Goal: Information Seeking & Learning: Learn about a topic

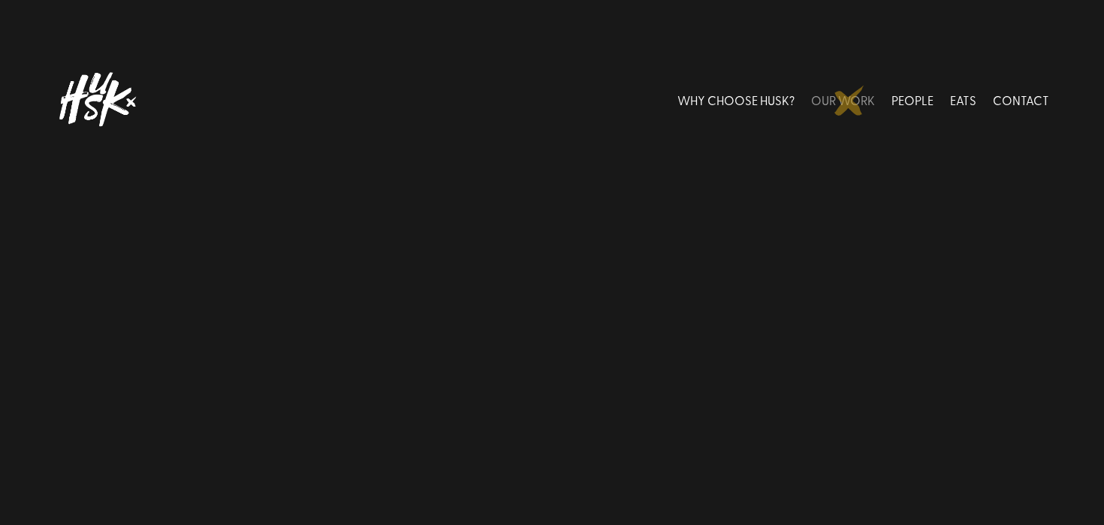
click at [849, 101] on link "OUR WORK" at bounding box center [843, 99] width 64 height 67
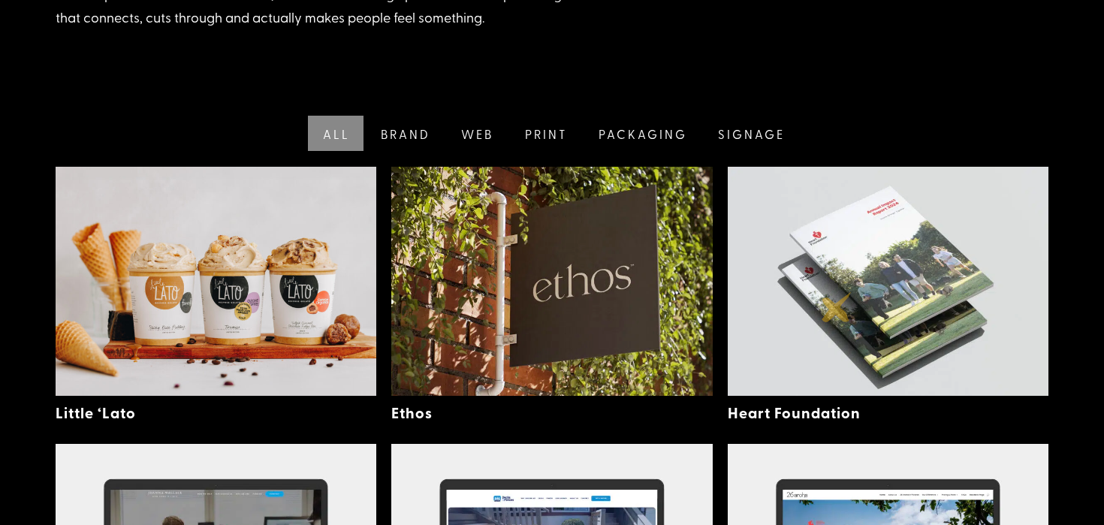
scroll to position [347, 0]
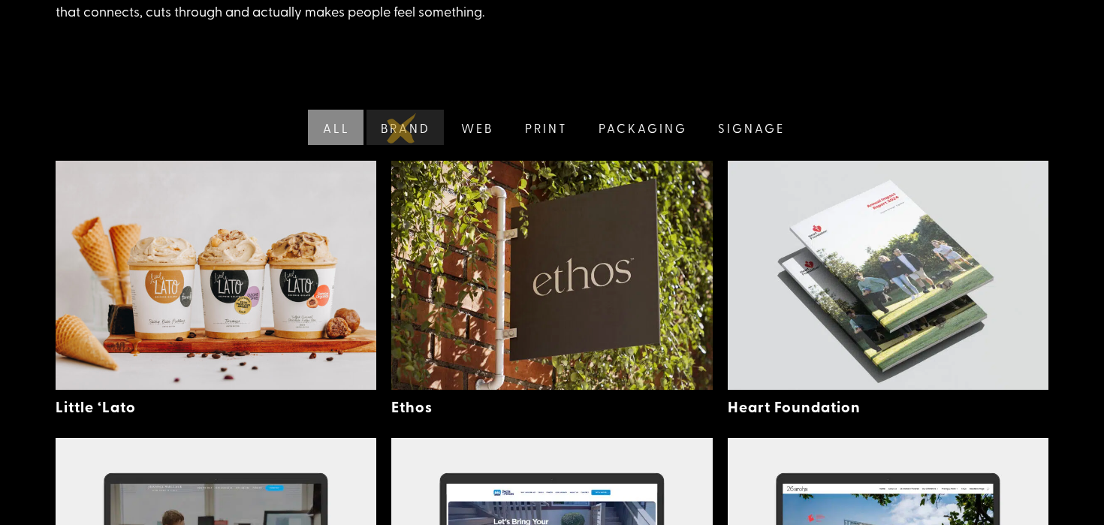
click at [403, 126] on link "Brand" at bounding box center [403, 127] width 81 height 35
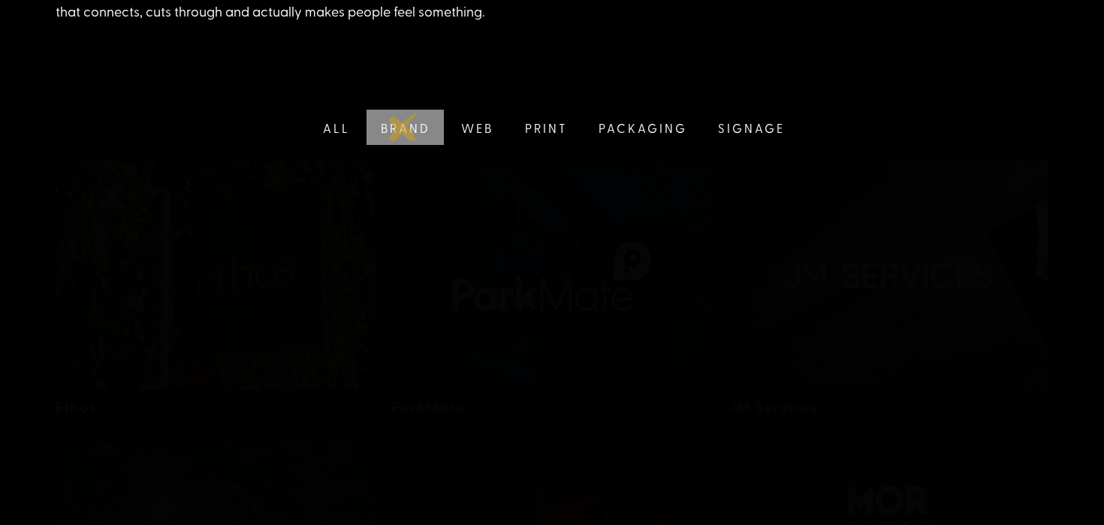
scroll to position [308, 0]
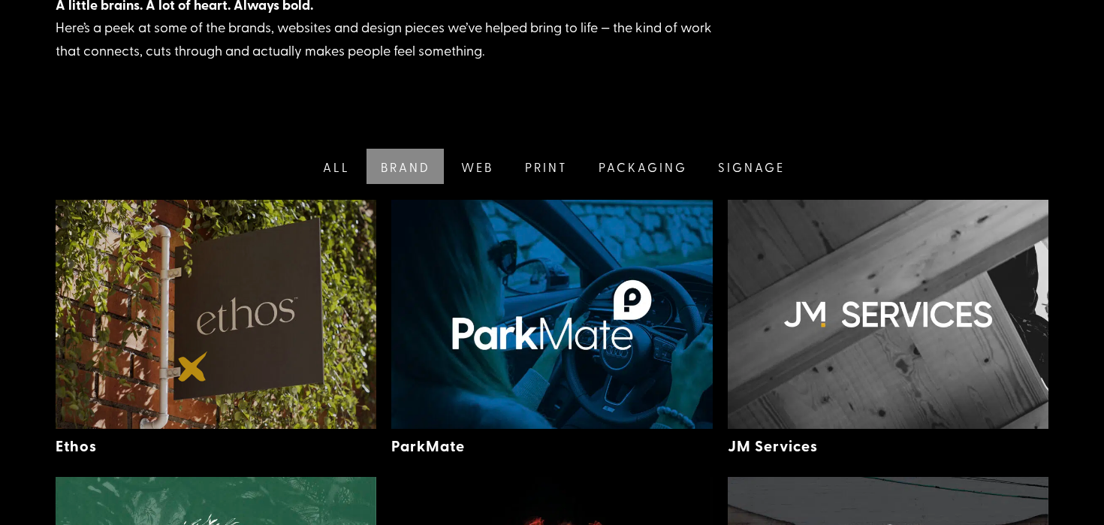
click at [193, 366] on img at bounding box center [216, 314] width 321 height 229
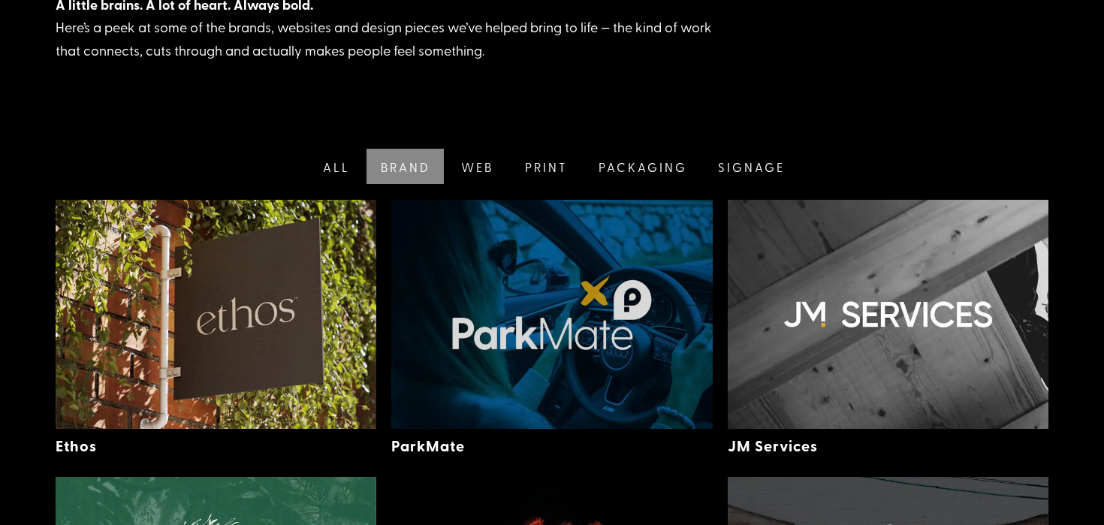
click at [596, 291] on img at bounding box center [551, 314] width 321 height 229
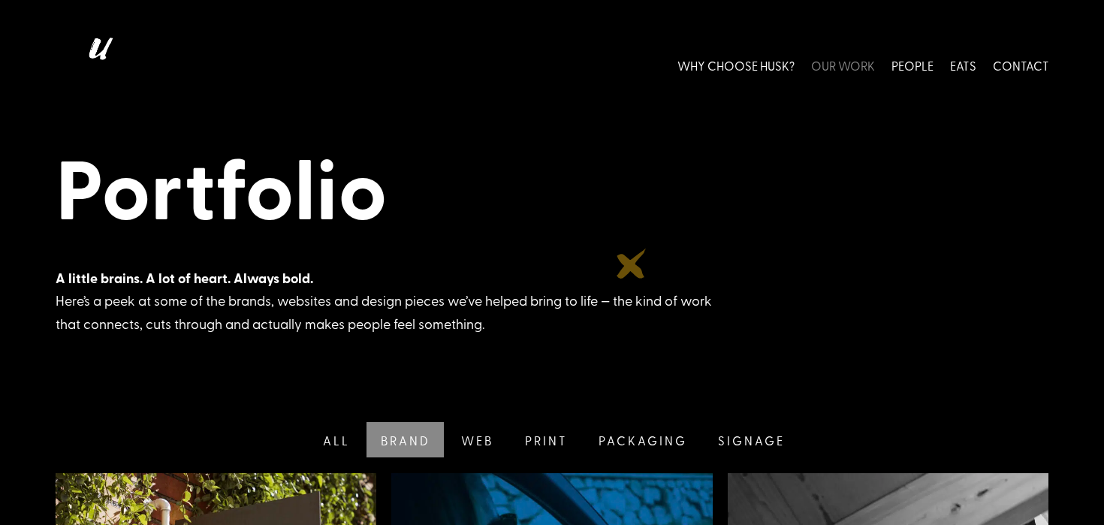
scroll to position [162, 0]
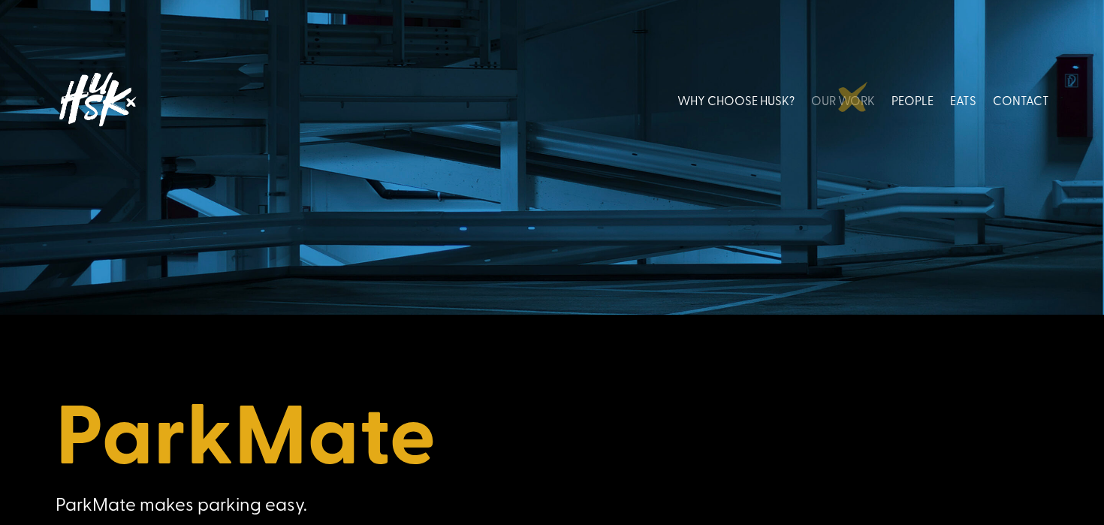
click at [853, 97] on link "OUR WORK" at bounding box center [843, 99] width 64 height 67
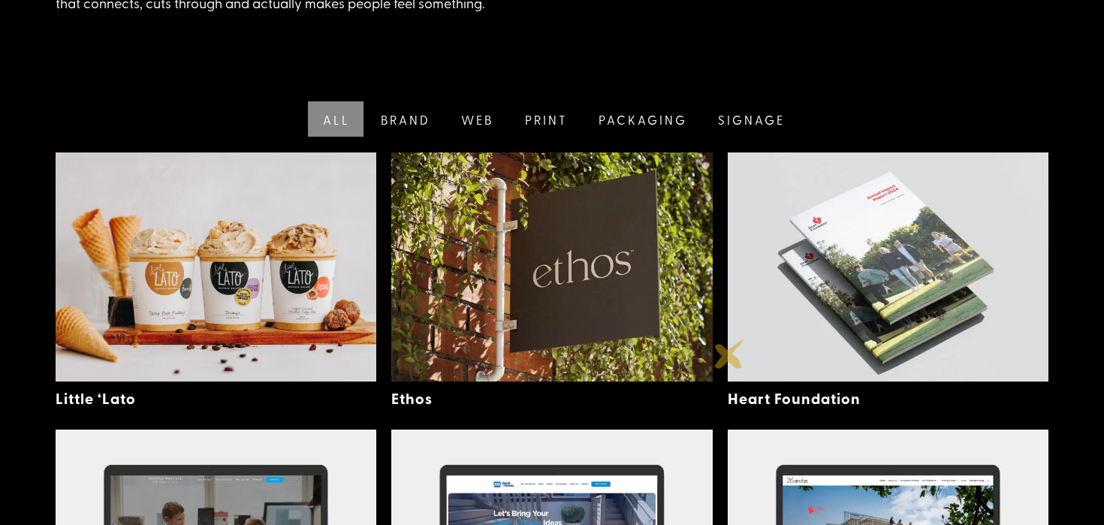
scroll to position [293, 0]
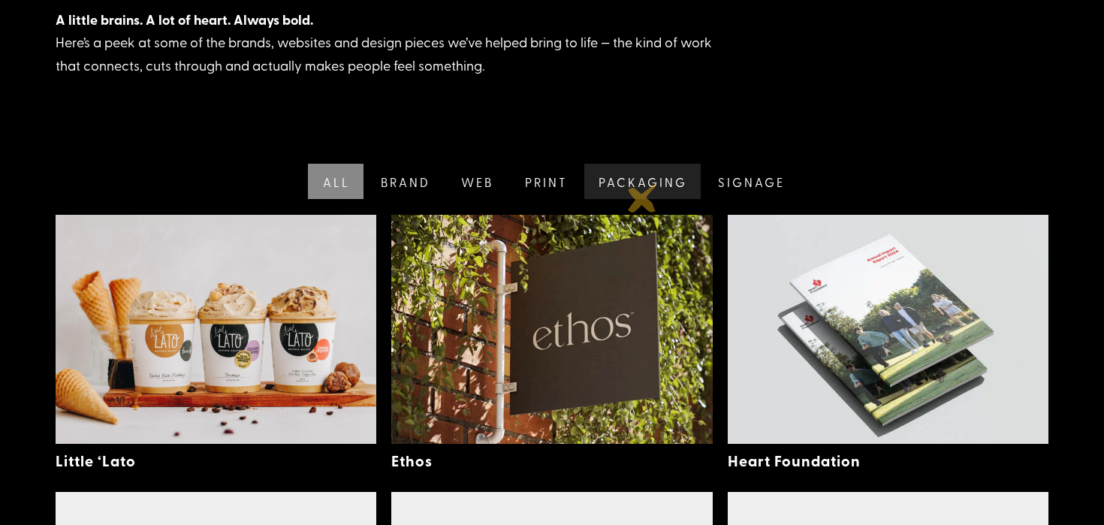
click at [643, 190] on link "Packaging" at bounding box center [641, 181] width 120 height 35
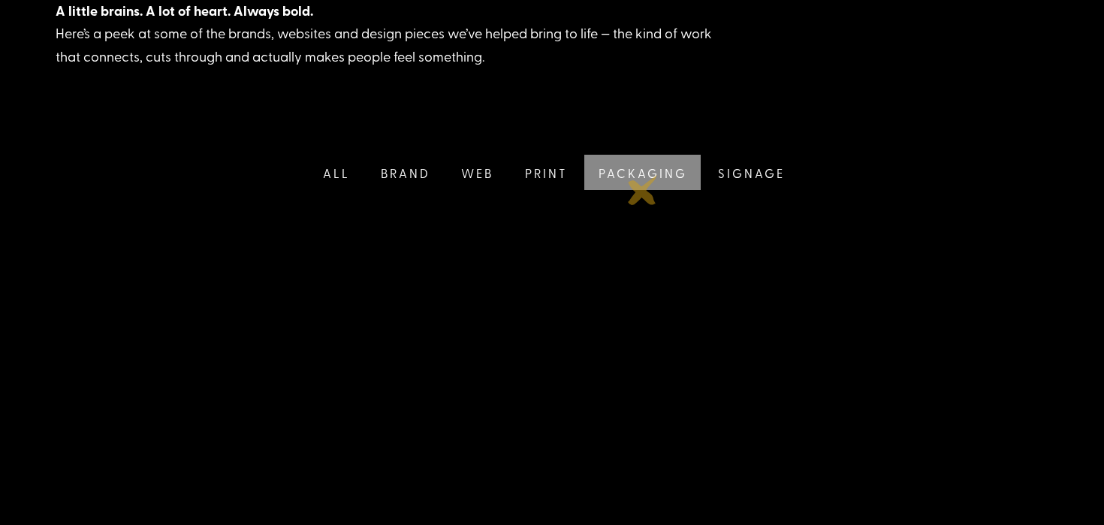
scroll to position [308, 0]
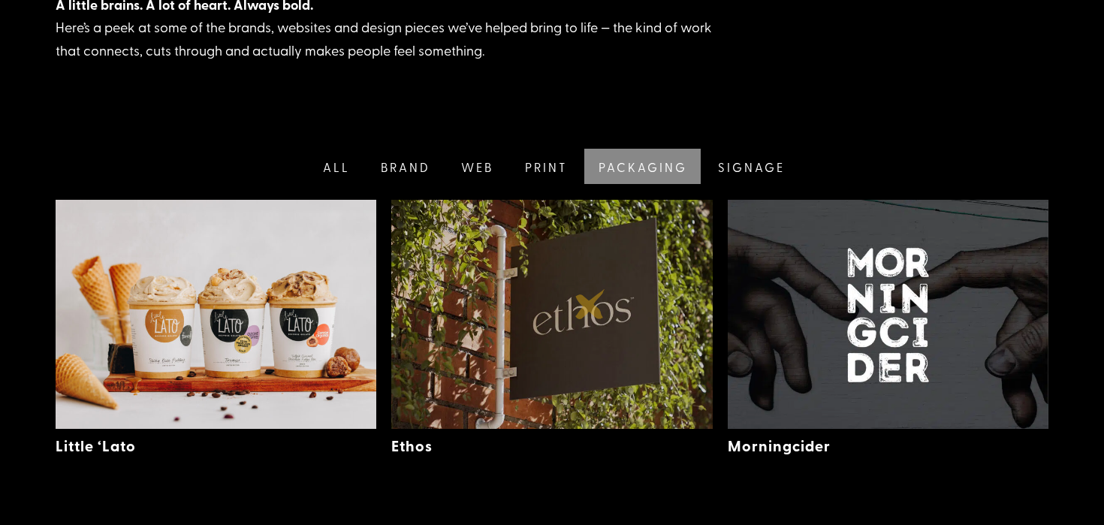
click at [590, 304] on img at bounding box center [551, 314] width 321 height 229
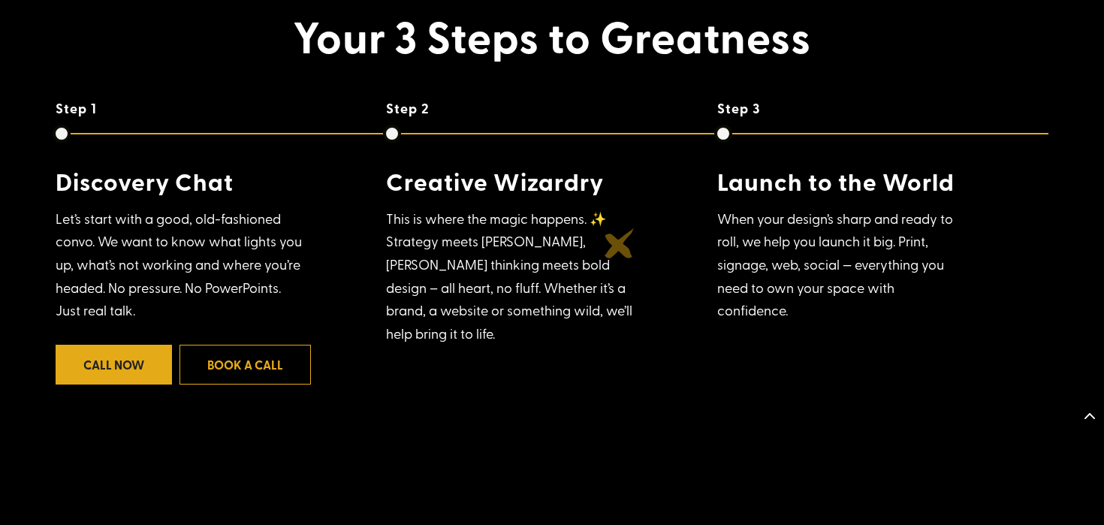
scroll to position [1215, 0]
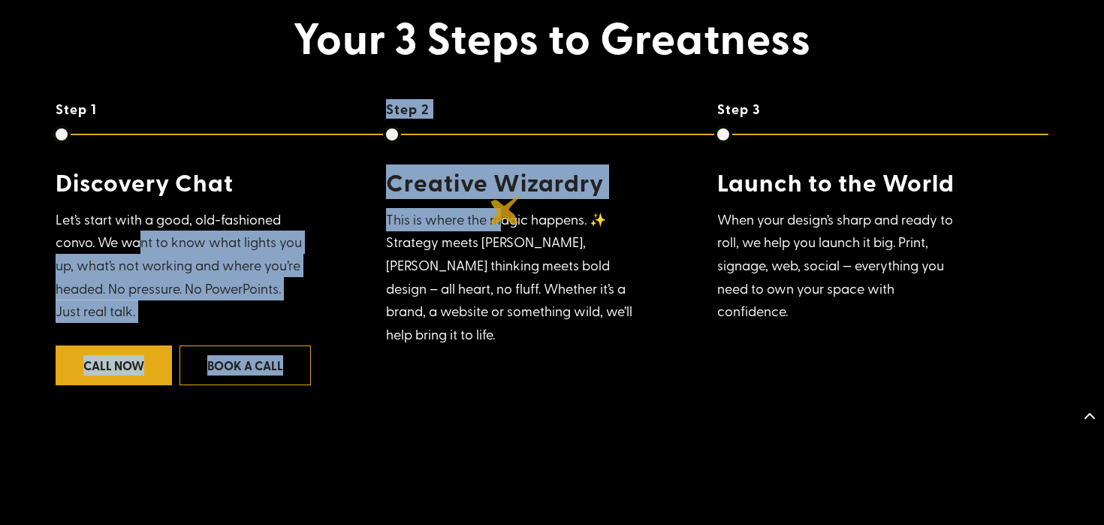
drag, startPoint x: 139, startPoint y: 240, endPoint x: 501, endPoint y: 212, distance: 363.1
click at [500, 213] on div "Step 1 Discovery Chat Let’s start with a good, old-fashioned convo. We want to …" at bounding box center [553, 261] width 994 height 321
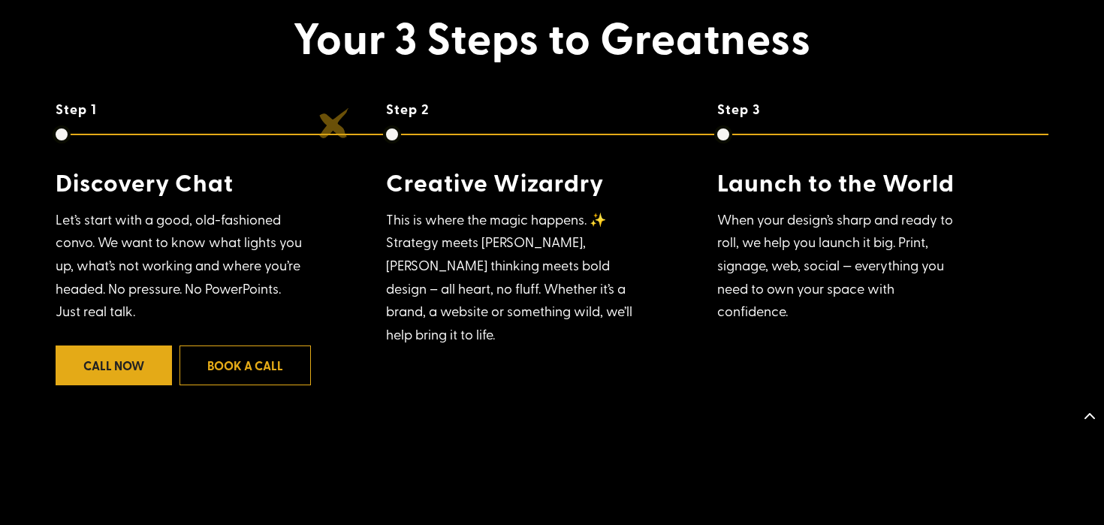
click at [324, 110] on h6 "Step 1" at bounding box center [221, 109] width 331 height 17
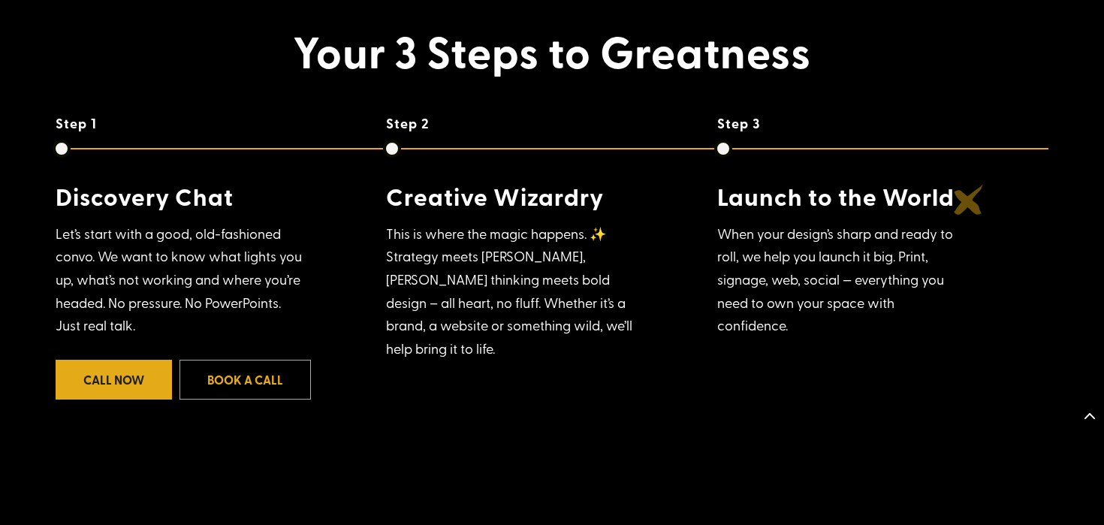
scroll to position [1197, 0]
